Goal: Check status: Check status

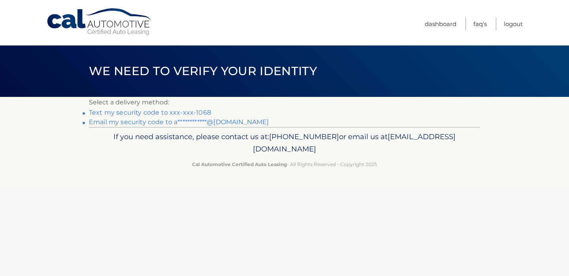
click at [176, 114] on link "Text my security code to xxx-xxx-1068" at bounding box center [150, 113] width 122 height 8
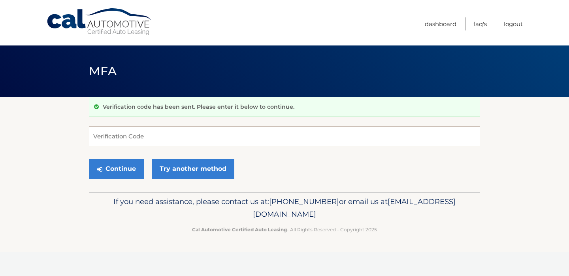
click at [128, 134] on input "Verification Code" at bounding box center [284, 137] width 391 height 20
type input "491096"
click at [117, 164] on button "Continue" at bounding box center [116, 169] width 55 height 20
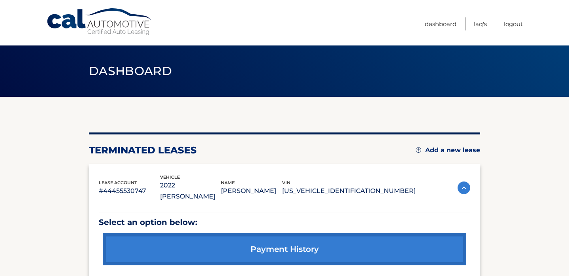
scroll to position [76, 0]
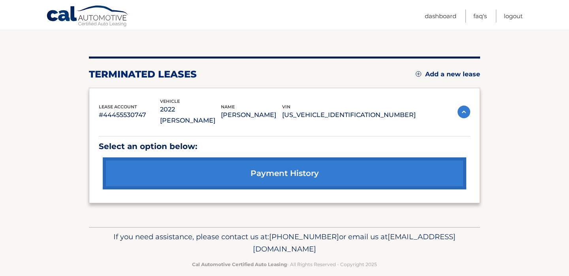
click at [291, 157] on link "payment history" at bounding box center [285, 173] width 364 height 32
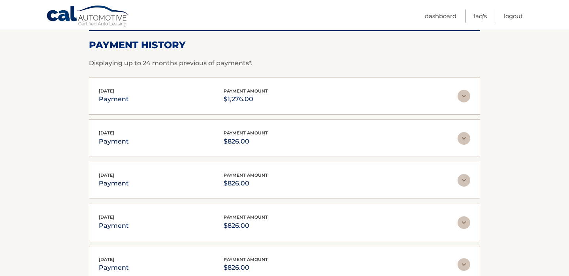
scroll to position [116, 0]
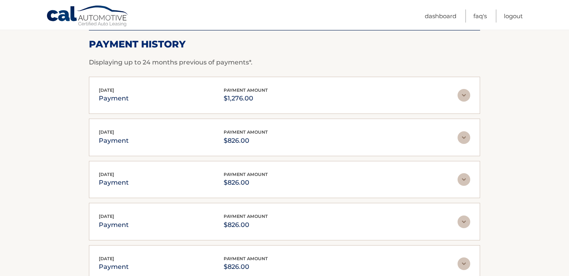
click at [466, 139] on img at bounding box center [464, 137] width 13 height 13
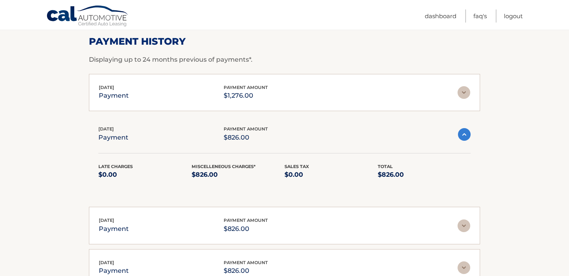
scroll to position [68, 0]
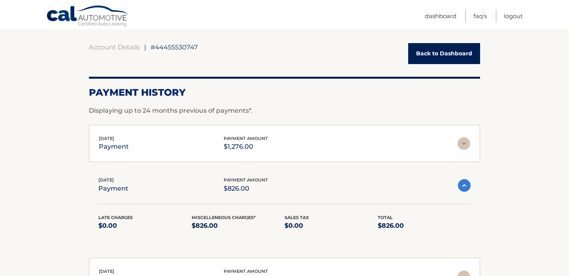
click at [465, 143] on img at bounding box center [464, 143] width 13 height 13
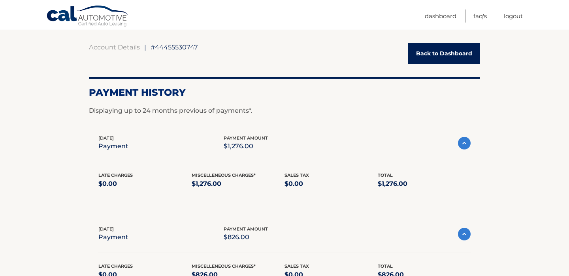
click at [433, 57] on link "Back to Dashboard" at bounding box center [444, 53] width 72 height 21
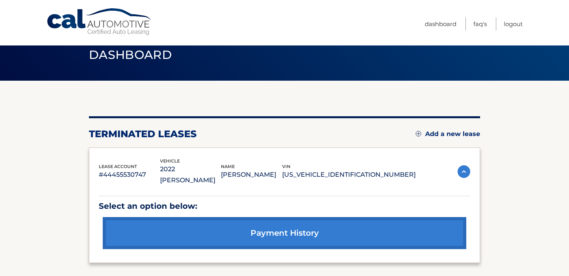
scroll to position [13, 0]
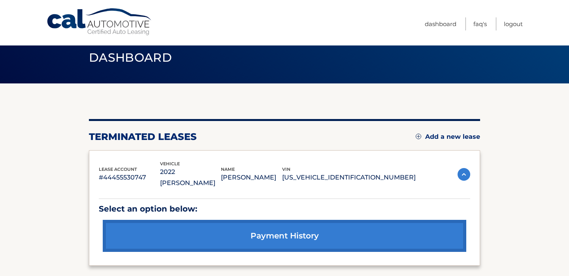
click at [325, 230] on link "payment history" at bounding box center [285, 236] width 364 height 32
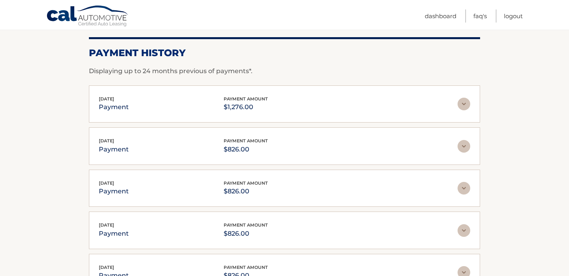
scroll to position [104, 0]
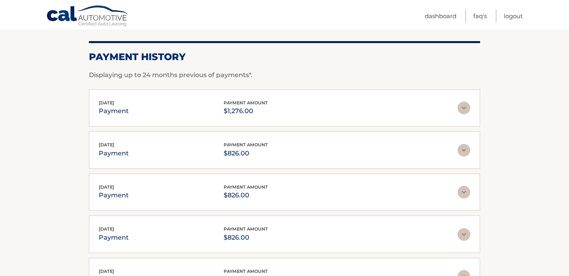
click at [288, 115] on div "[DATE] payment payment amount $1,276.00" at bounding box center [278, 108] width 359 height 18
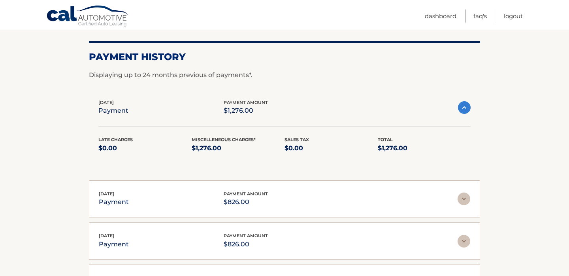
click at [215, 153] on p "$1,276.00" at bounding box center [238, 148] width 93 height 11
click at [213, 151] on p "$1,276.00" at bounding box center [238, 148] width 93 height 11
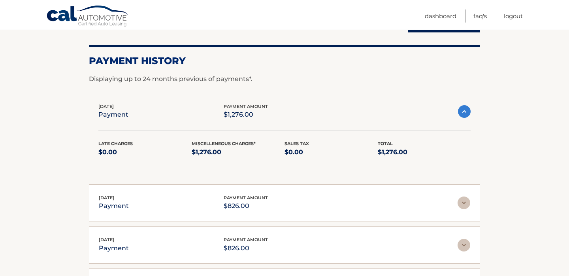
scroll to position [101, 0]
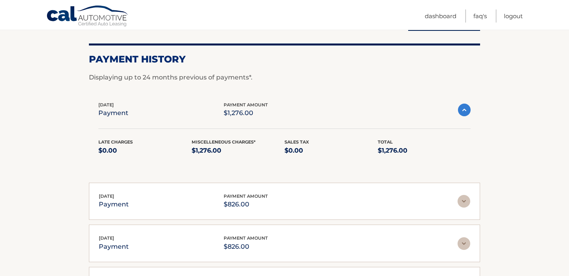
click at [466, 200] on img at bounding box center [464, 201] width 13 height 13
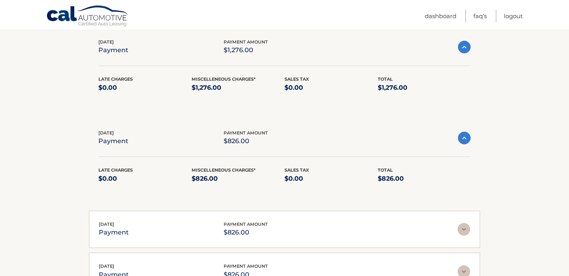
scroll to position [178, 0]
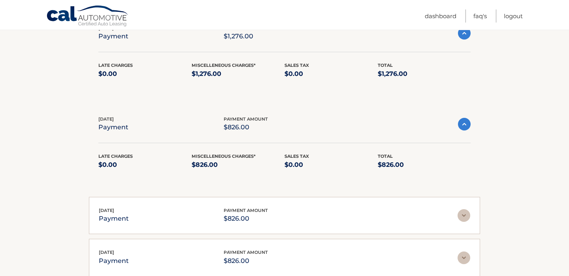
click at [465, 217] on img at bounding box center [464, 215] width 13 height 13
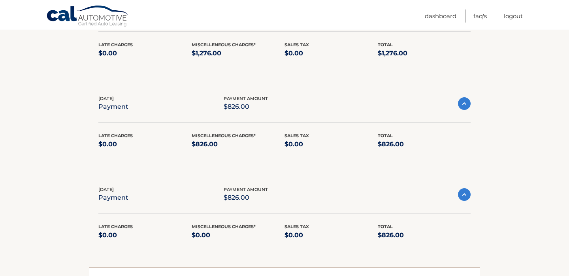
scroll to position [193, 0]
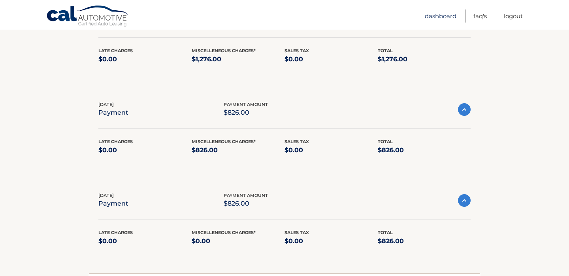
click at [440, 14] on link "Dashboard" at bounding box center [441, 15] width 32 height 13
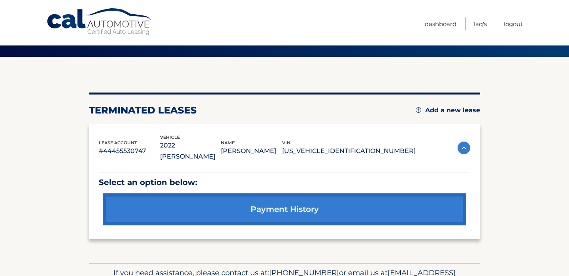
scroll to position [41, 0]
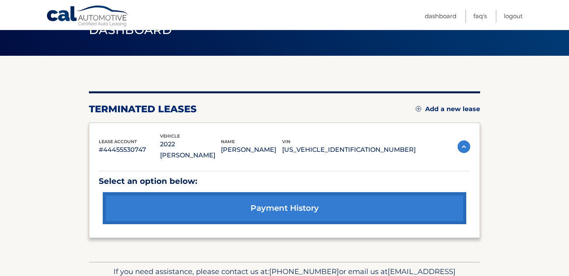
click at [121, 145] on p "#44455530747" at bounding box center [129, 149] width 61 height 11
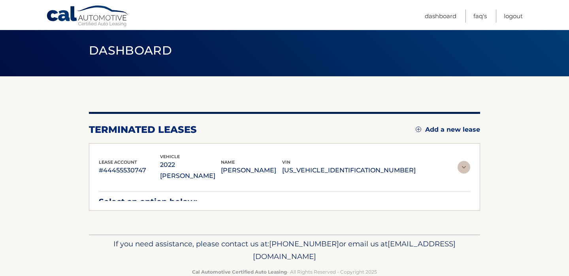
scroll to position [9, 0]
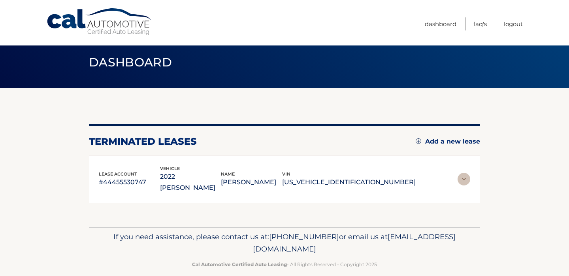
click at [221, 175] on p "2022 Jeep Wagoneer" at bounding box center [190, 182] width 61 height 22
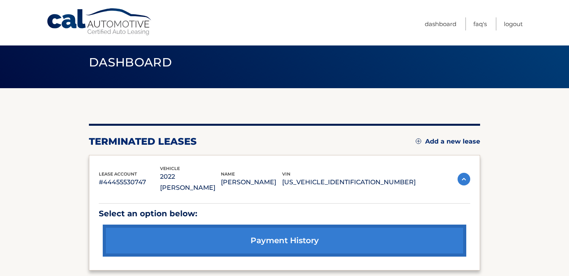
click at [356, 182] on p "1C4SJVBT8NS112695" at bounding box center [349, 182] width 134 height 11
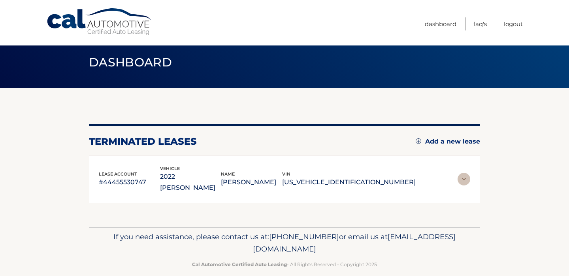
click at [194, 187] on div "lease account #44455530747 vehicle 2022 Jeep Wagoneer name ANDREW LEVY vin 1C4S…" at bounding box center [284, 179] width 391 height 49
click at [160, 177] on p "#44455530747" at bounding box center [129, 182] width 61 height 11
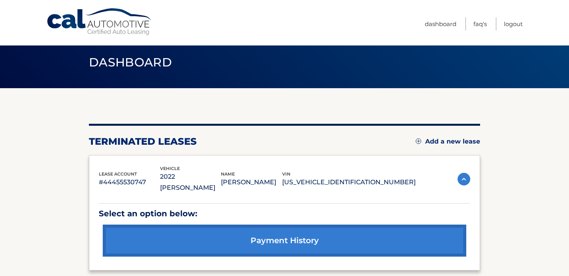
click at [160, 177] on p "#44455530747" at bounding box center [129, 182] width 61 height 11
